Goal: Information Seeking & Learning: Learn about a topic

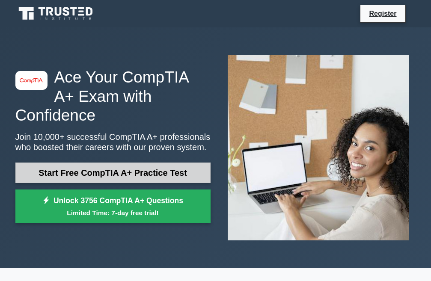
click at [164, 163] on link "Start Free CompTIA A+ Practice Test" at bounding box center [112, 173] width 195 height 21
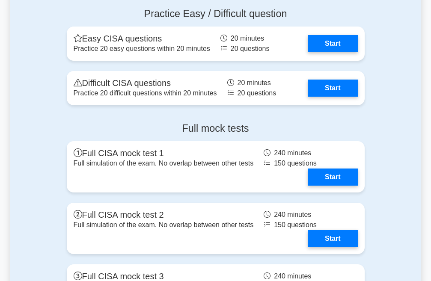
scroll to position [1326, 0]
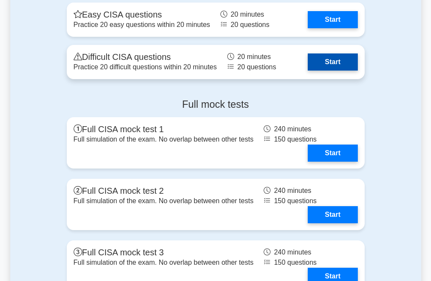
click at [320, 61] on link "Start" at bounding box center [333, 61] width 50 height 17
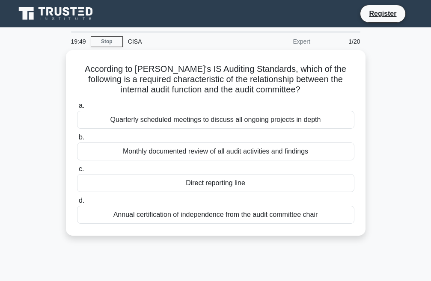
click at [131, 41] on div "CISA" at bounding box center [182, 41] width 118 height 17
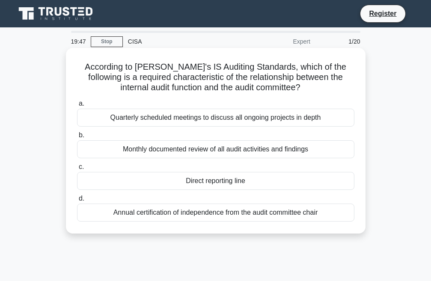
click at [145, 154] on div "Monthly documented review of all audit activities and findings" at bounding box center [215, 149] width 277 height 18
click at [77, 138] on input "b. Monthly documented review of all audit activities and findings" at bounding box center [77, 136] width 0 height 6
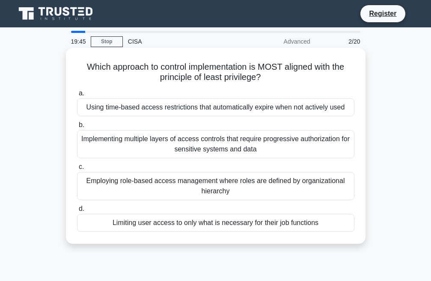
click at [136, 104] on div "Using time-based access restrictions that automatically expire when not activel…" at bounding box center [215, 107] width 277 height 18
click at [77, 96] on input "a. Using time-based access restrictions that automatically expire when not acti…" at bounding box center [77, 94] width 0 height 6
